Goal: Answer question/provide support: Share knowledge or assist other users

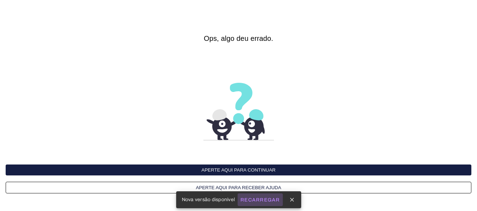
click at [0, 0] on slot "Recarregar" at bounding box center [0, 0] width 0 height 0
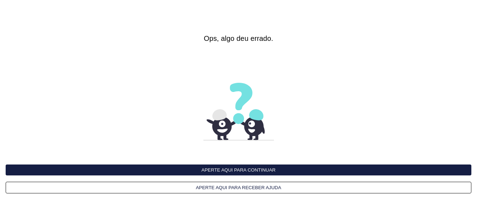
click at [249, 169] on button "Aperte aqui para continuar" at bounding box center [238, 170] width 465 height 11
click at [277, 169] on button "Aperte aqui para continuar" at bounding box center [238, 170] width 465 height 11
click at [256, 173] on button "Aperte aqui para continuar" at bounding box center [238, 170] width 465 height 11
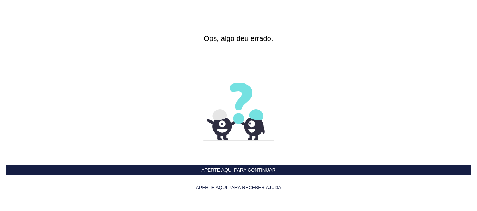
click at [260, 188] on button "Aperte aqui para receber ajuda" at bounding box center [238, 188] width 465 height 12
click at [266, 169] on button "Aperte aqui para continuar" at bounding box center [238, 170] width 465 height 11
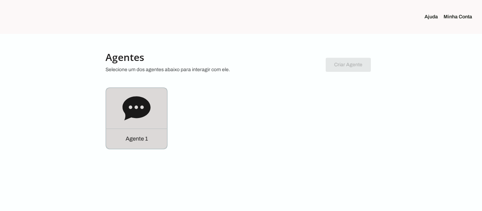
click at [131, 128] on div "Agente 1" at bounding box center [136, 118] width 61 height 61
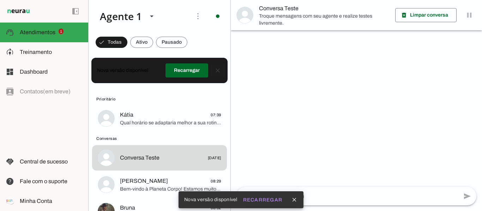
click at [216, 70] on span at bounding box center [217, 70] width 17 height 17
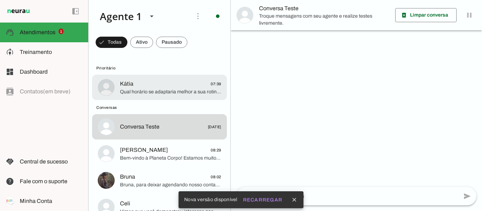
click at [166, 87] on span "Kátia 07:39" at bounding box center [170, 84] width 101 height 9
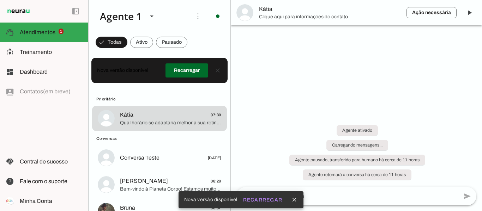
scroll to position [438, 0]
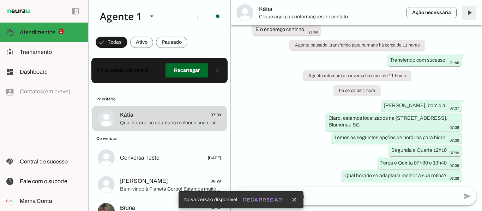
click at [472, 13] on span at bounding box center [469, 12] width 17 height 17
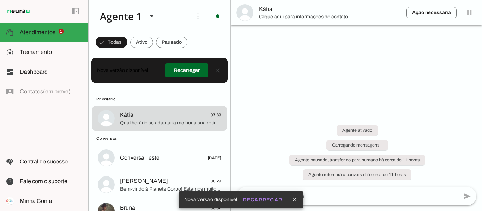
scroll to position [0, 0]
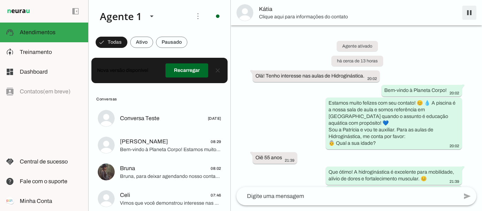
click at [469, 13] on span at bounding box center [469, 12] width 17 height 17
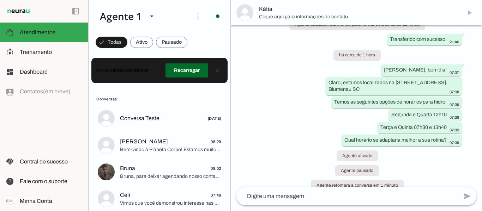
scroll to position [469, 0]
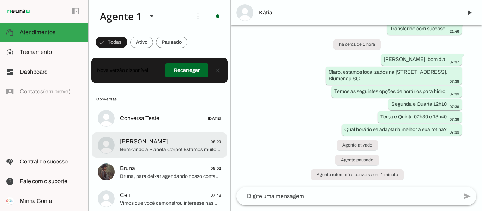
click at [136, 145] on span "[PERSON_NAME]" at bounding box center [144, 142] width 48 height 8
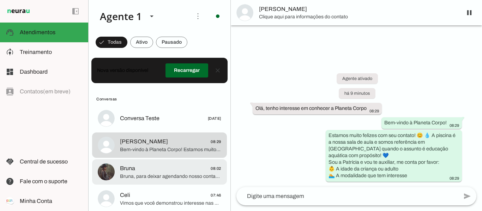
click at [152, 172] on span "Bruna 08:02" at bounding box center [170, 168] width 101 height 9
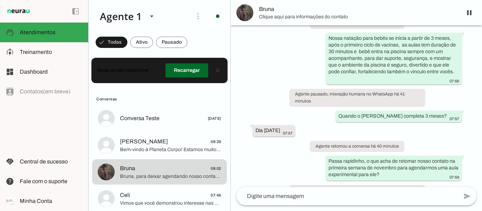
scroll to position [497, 0]
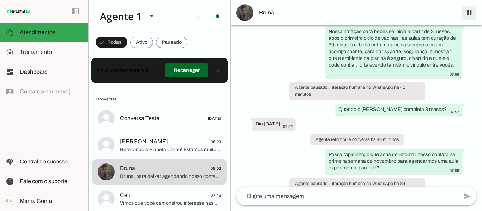
drag, startPoint x: 469, startPoint y: 15, endPoint x: 455, endPoint y: 30, distance: 20.2
click at [469, 15] on span at bounding box center [469, 12] width 17 height 17
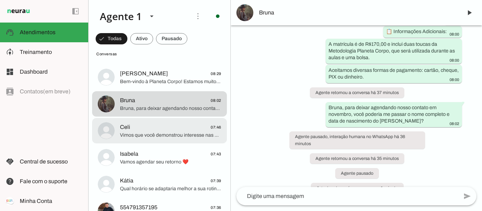
scroll to position [71, 0]
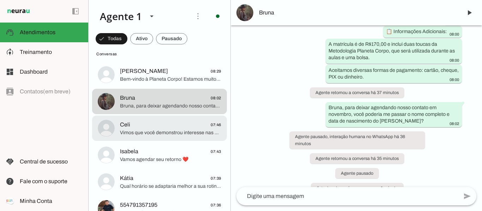
click at [155, 135] on span "Vimos que você demonstrou interesse nas aulas de hidro, seria para você mesmo, …" at bounding box center [170, 132] width 101 height 7
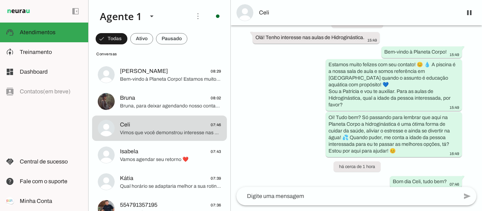
scroll to position [105, 0]
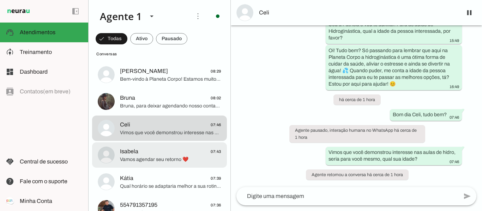
click at [164, 159] on span "Vamos agendar seu retorno ❤️" at bounding box center [170, 159] width 101 height 7
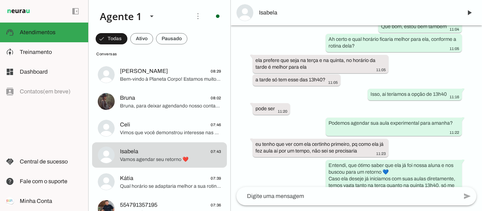
scroll to position [1020, 0]
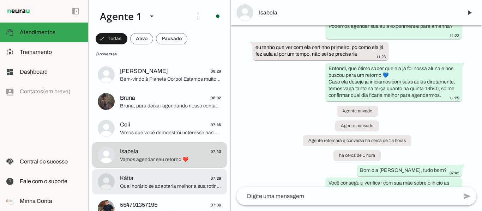
click at [157, 179] on span "Kátia 07:39" at bounding box center [170, 178] width 101 height 9
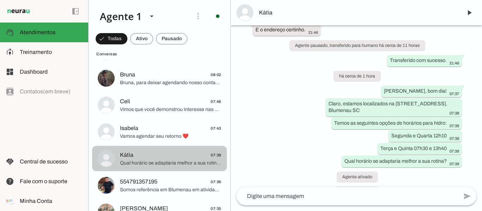
scroll to position [106, 0]
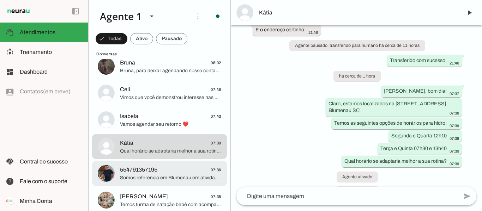
click at [126, 173] on span "554791357195" at bounding box center [138, 170] width 37 height 8
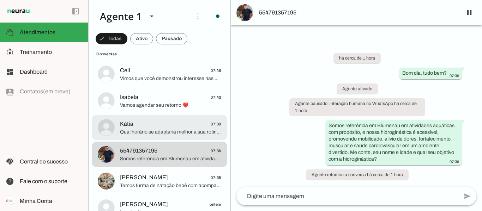
scroll to position [141, 0]
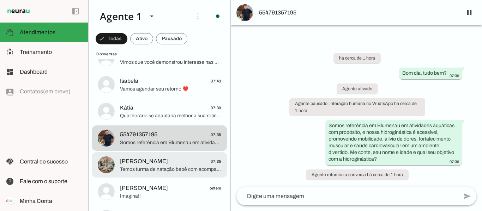
click at [143, 171] on span "Temos turma de natação bebê com acompanhante: Segunda e Quarta 10h55 e 15h45 Te…" at bounding box center [170, 169] width 101 height 7
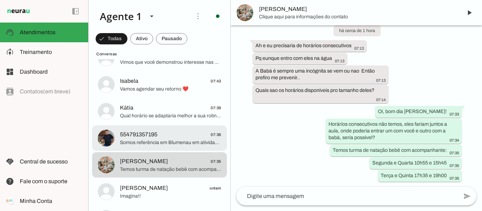
scroll to position [176, 0]
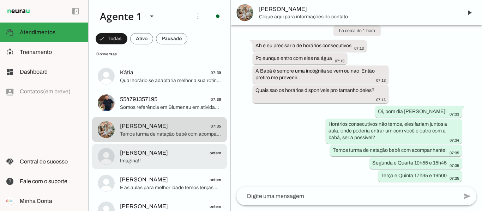
click at [157, 162] on span "Imagina!!" at bounding box center [170, 161] width 101 height 7
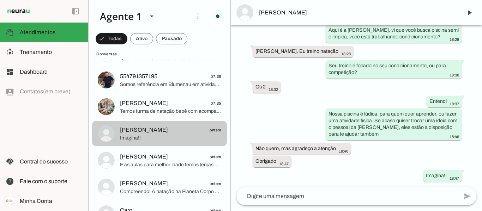
scroll to position [212, 0]
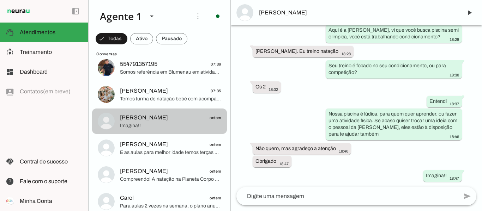
click at [171, 144] on span "Patricia ontem" at bounding box center [170, 144] width 101 height 9
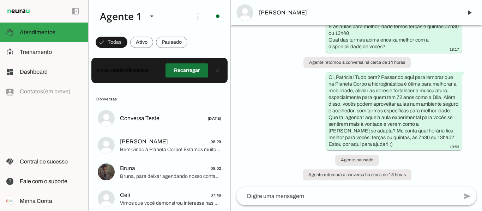
click at [187, 69] on span at bounding box center [186, 70] width 43 height 17
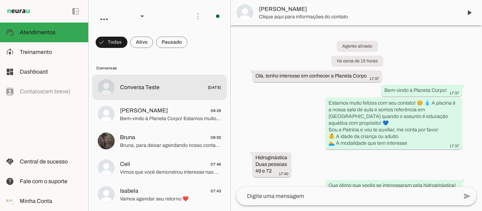
scroll to position [588, 0]
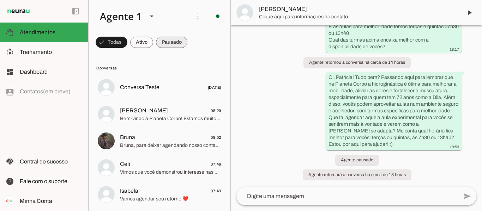
click at [163, 43] on span at bounding box center [171, 42] width 31 height 17
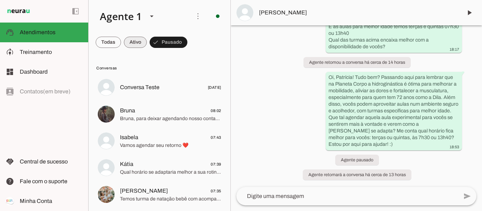
click at [134, 42] on span at bounding box center [135, 42] width 23 height 17
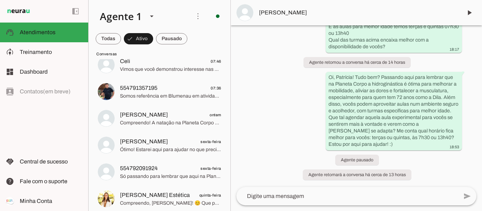
scroll to position [35, 0]
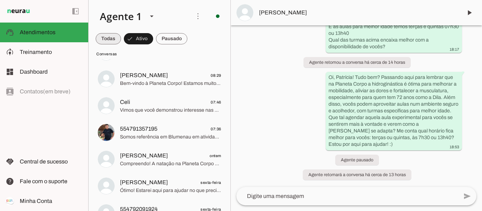
click at [103, 36] on span at bounding box center [108, 38] width 25 height 17
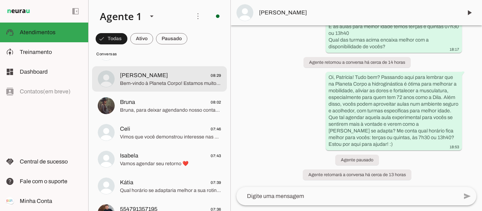
click at [145, 85] on span "Bem-vindo à Planeta Corpo! Estamos muito felizes com seu contato! 😊 💧 A piscina…" at bounding box center [170, 83] width 101 height 7
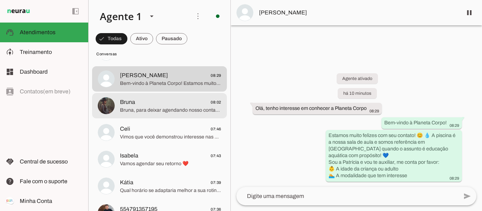
click at [120, 114] on div at bounding box center [170, 105] width 101 height 17
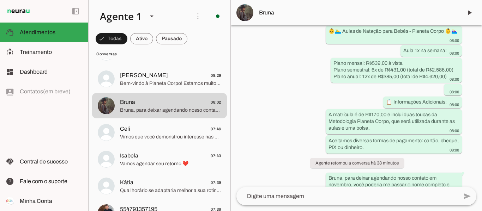
scroll to position [802, 0]
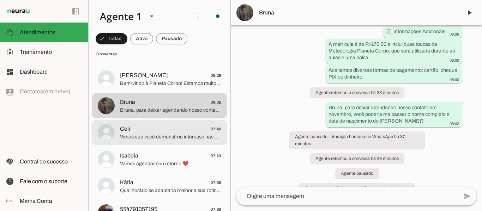
click at [181, 140] on div at bounding box center [170, 132] width 101 height 17
